Goal: Check status: Check status

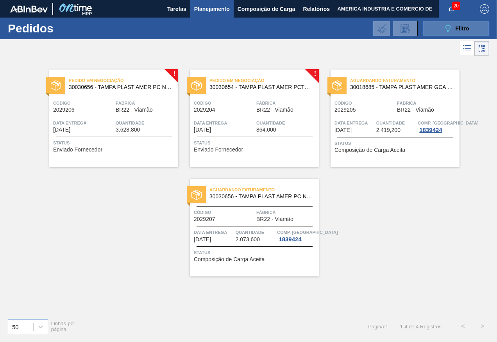
drag, startPoint x: 0, startPoint y: 0, endPoint x: 433, endPoint y: 31, distance: 433.7
click at [433, 31] on button "089F7B8B-B2A5-4AFE-B5C0-19BA573D28AC Filtro" at bounding box center [455, 29] width 66 height 16
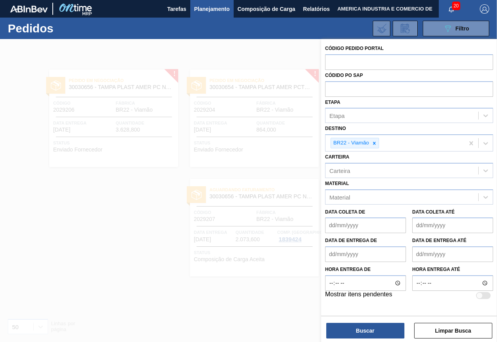
click at [247, 53] on div at bounding box center [248, 210] width 497 height 342
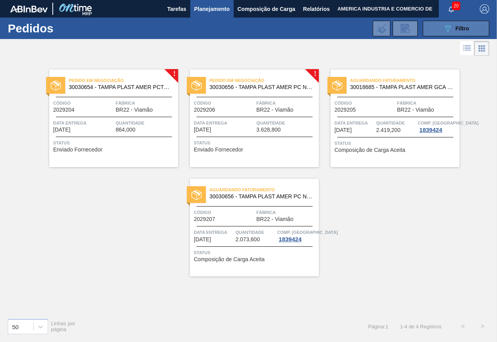
click at [438, 29] on button "089F7B8B-B2A5-4AFE-B5C0-19BA573D28AC Filtro" at bounding box center [455, 29] width 66 height 16
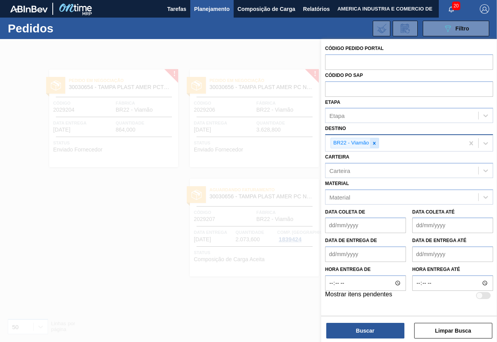
click at [375, 144] on icon at bounding box center [374, 143] width 3 height 3
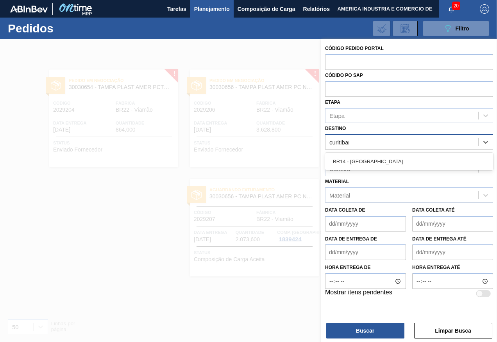
type input "curitibana"
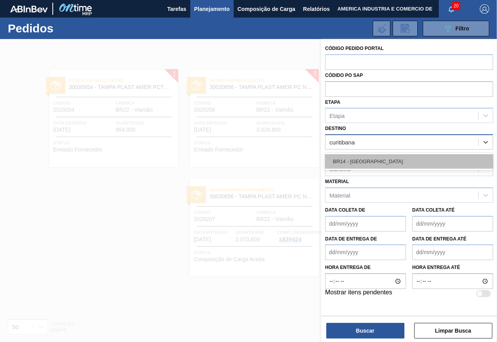
click at [377, 157] on div "BR14 - [GEOGRAPHIC_DATA]" at bounding box center [409, 161] width 168 height 14
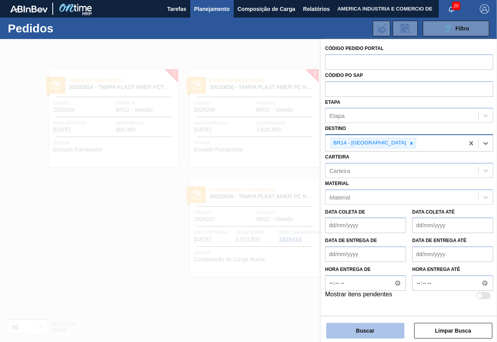
click at [327, 326] on button "Buscar" at bounding box center [365, 331] width 78 height 16
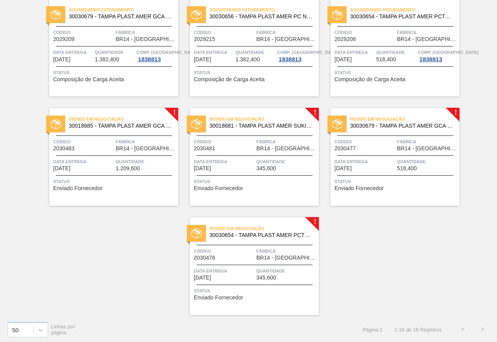
scroll to position [401, 0]
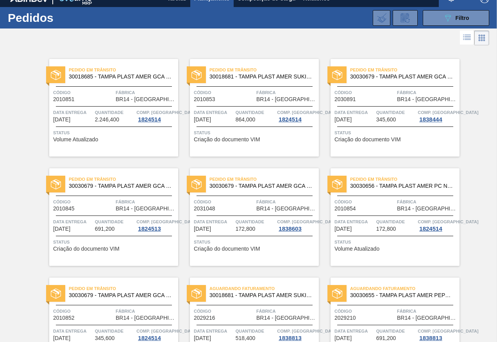
scroll to position [10, 0]
